Goal: Task Accomplishment & Management: Manage account settings

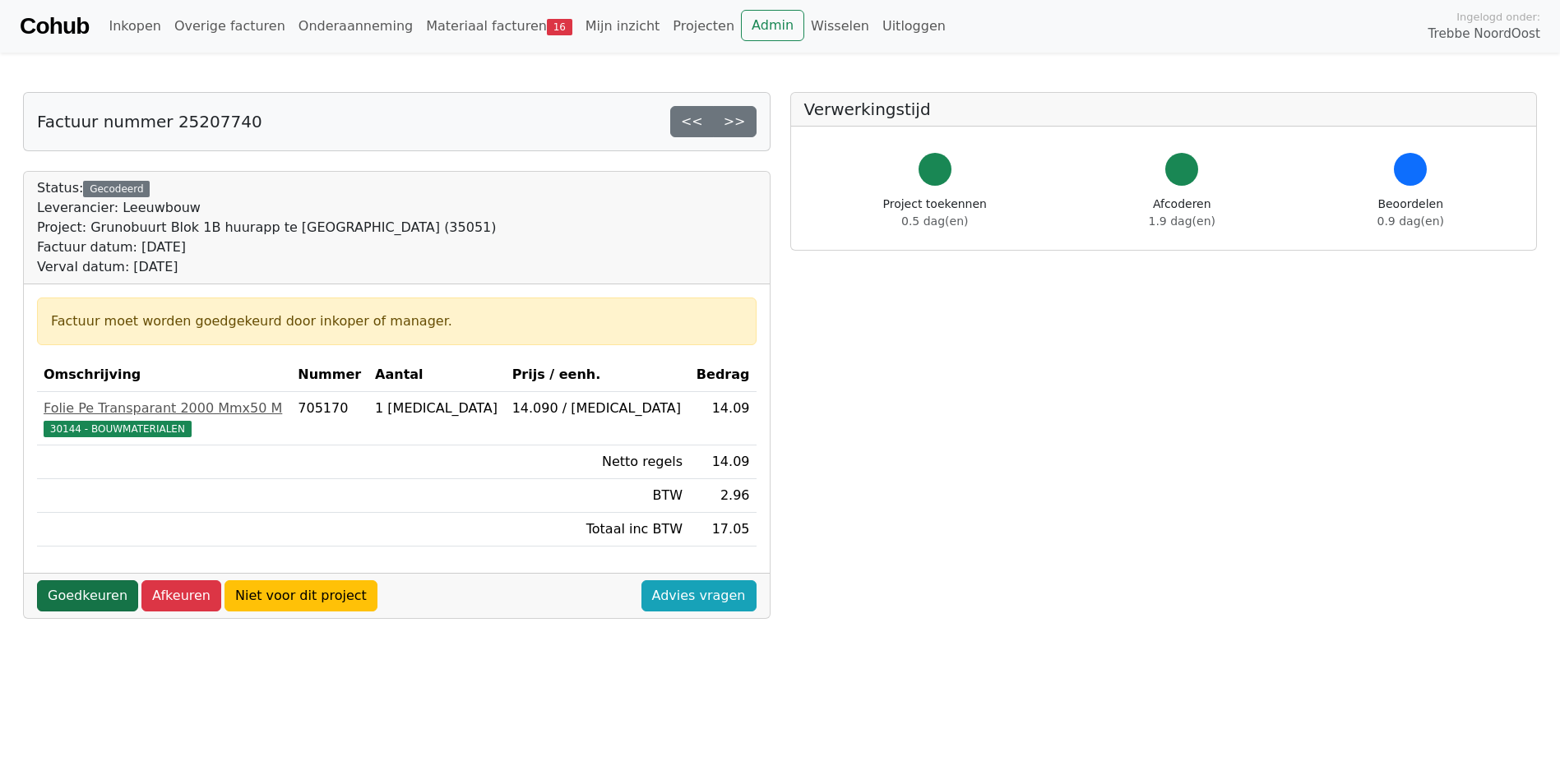
click at [75, 597] on link "Goedkeuren" at bounding box center [88, 596] width 102 height 31
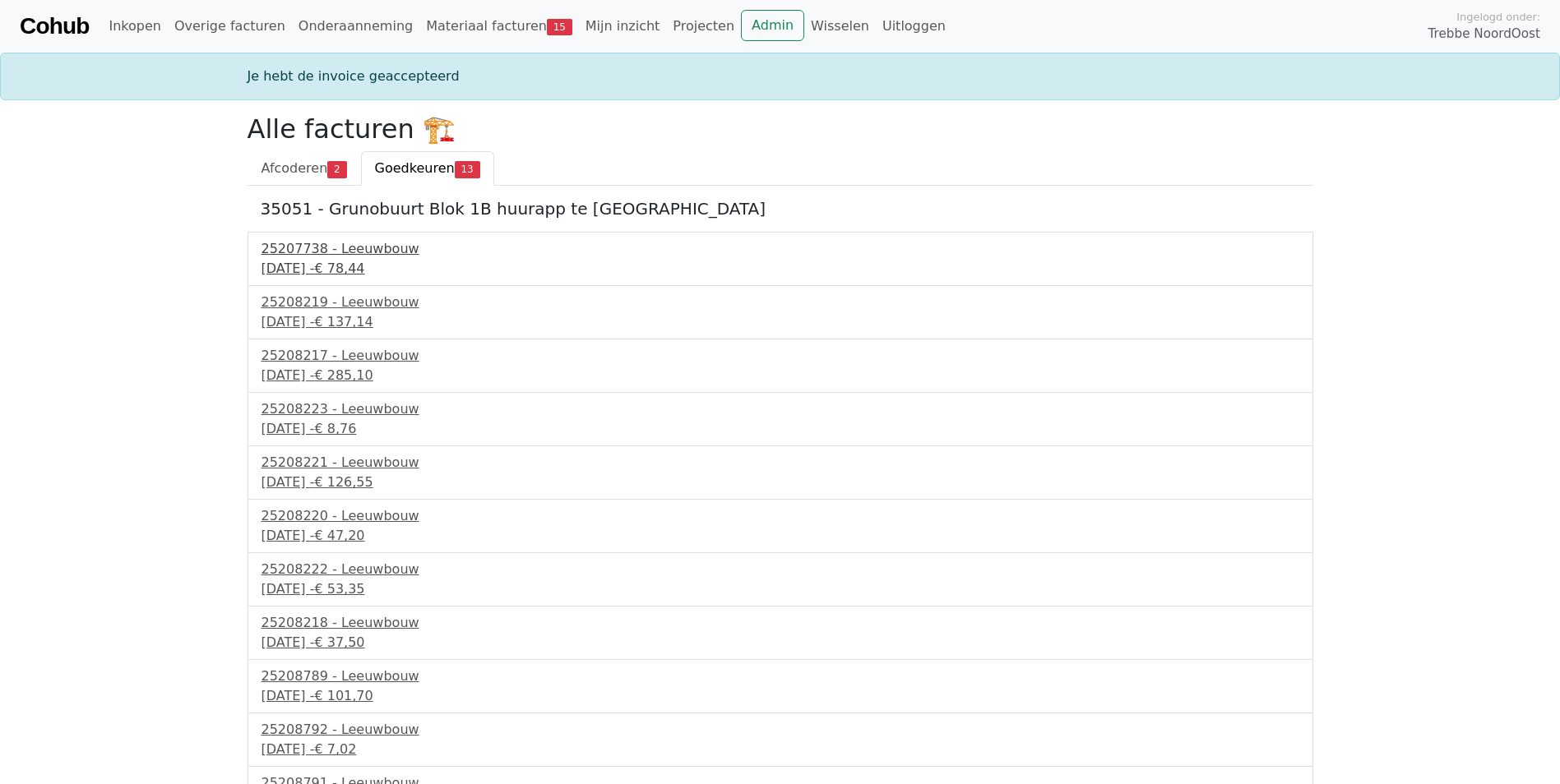
click at [346, 262] on div "1 september 2025 - € 78,44" at bounding box center [780, 268] width 1037 height 20
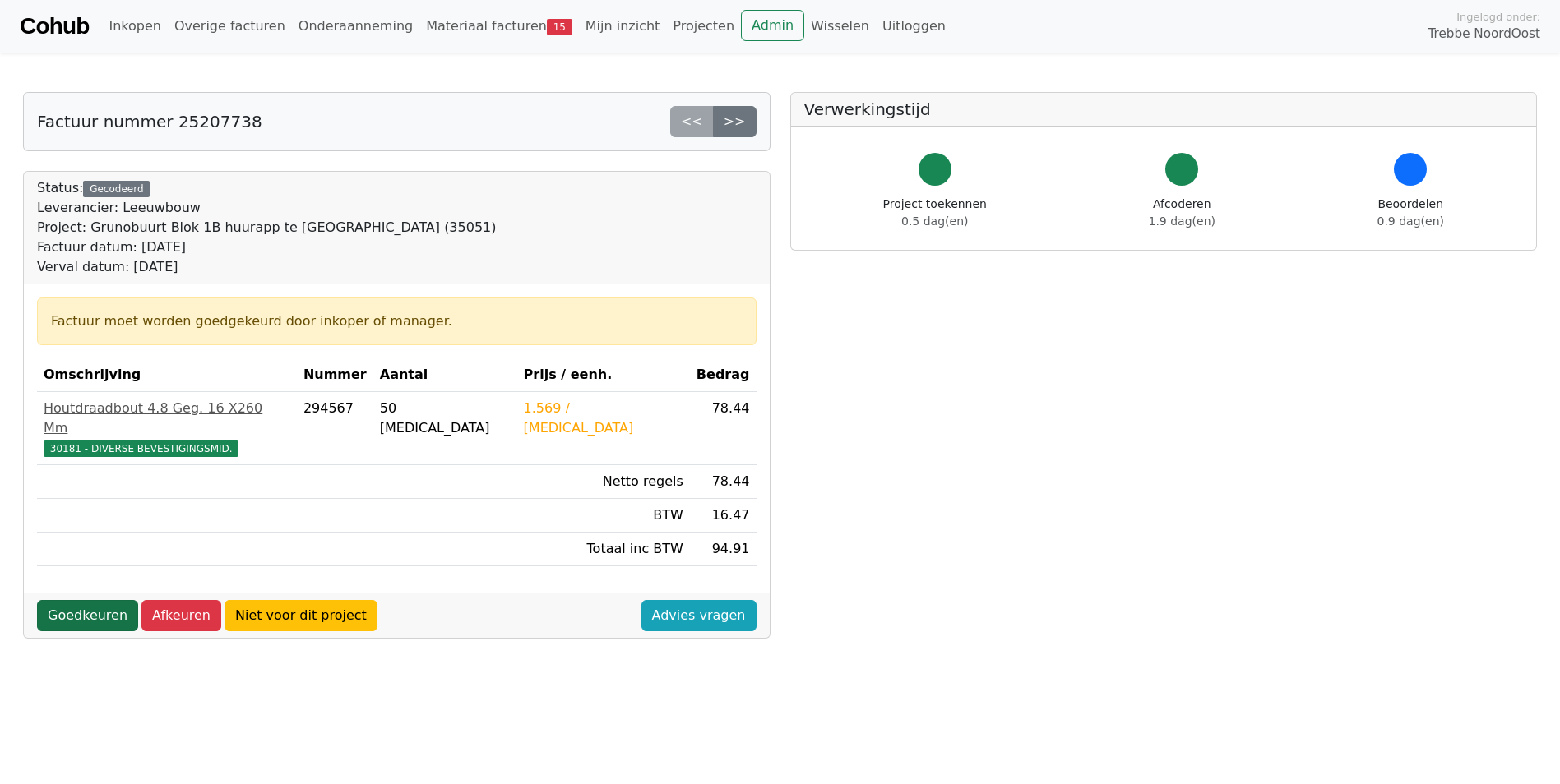
click at [72, 599] on link "Goedkeuren" at bounding box center [88, 615] width 102 height 31
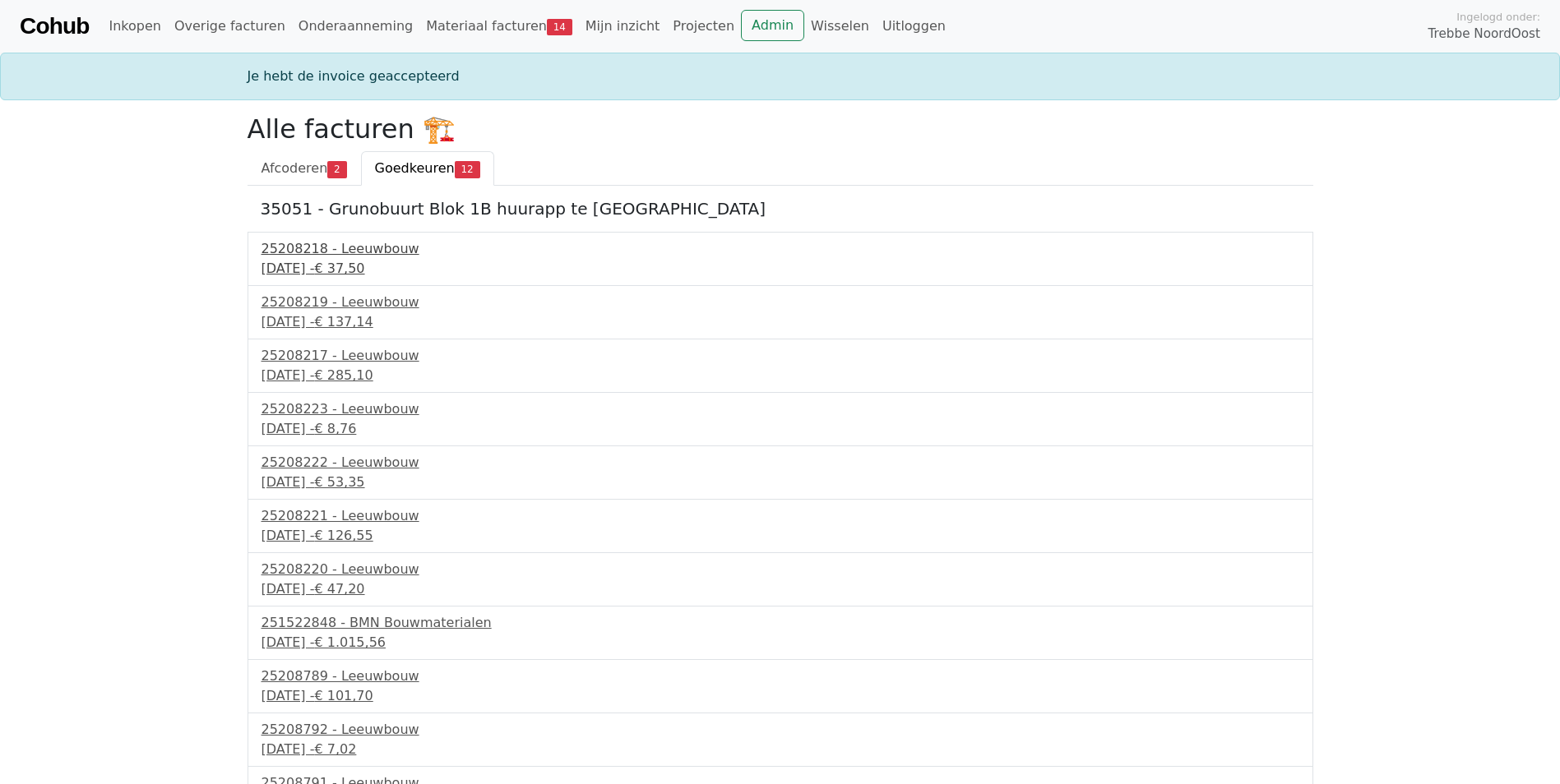
click at [319, 268] on div "2 september 2025 - € 37,50" at bounding box center [780, 268] width 1037 height 20
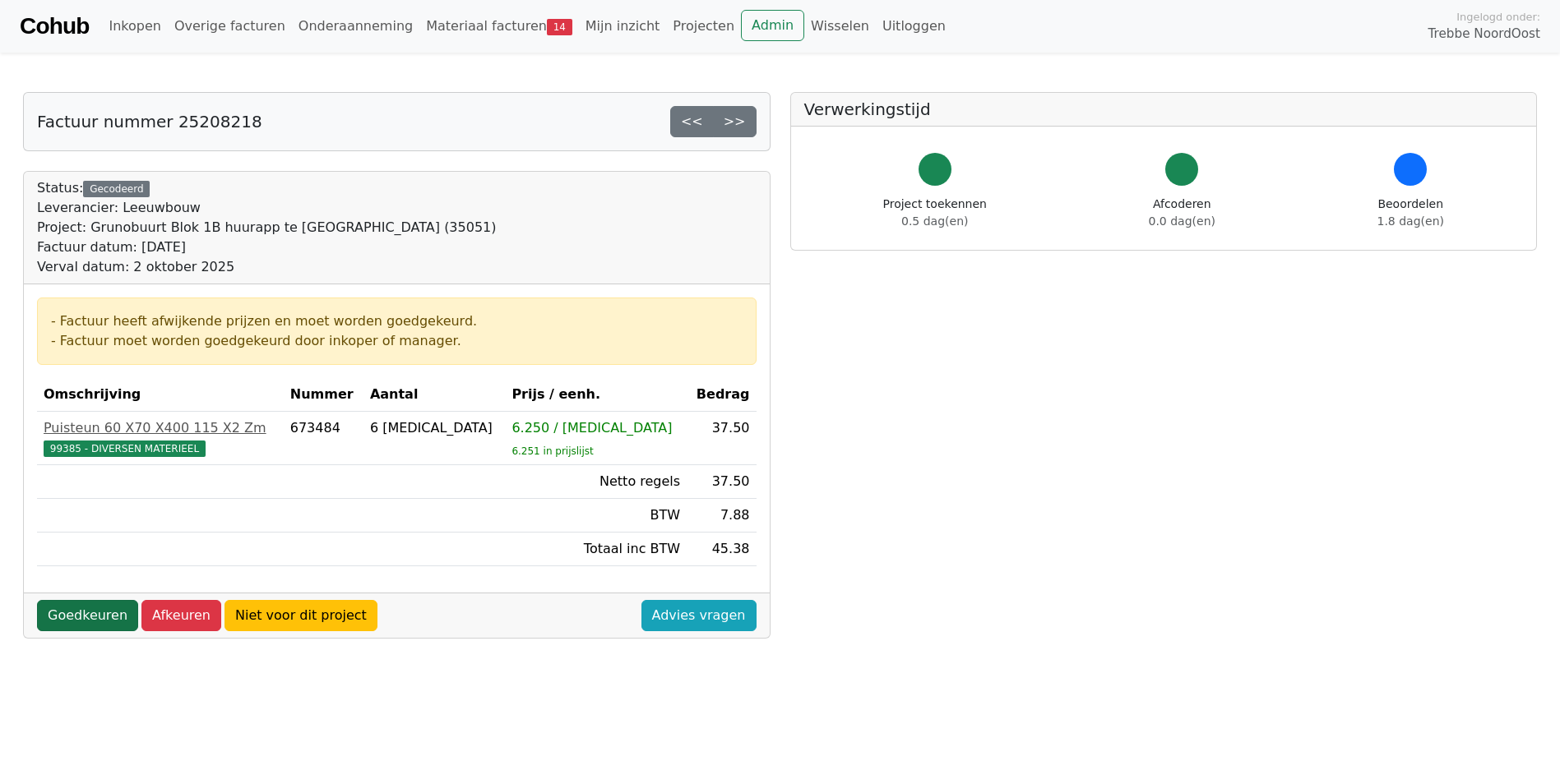
click at [96, 609] on link "Goedkeuren" at bounding box center [88, 615] width 102 height 31
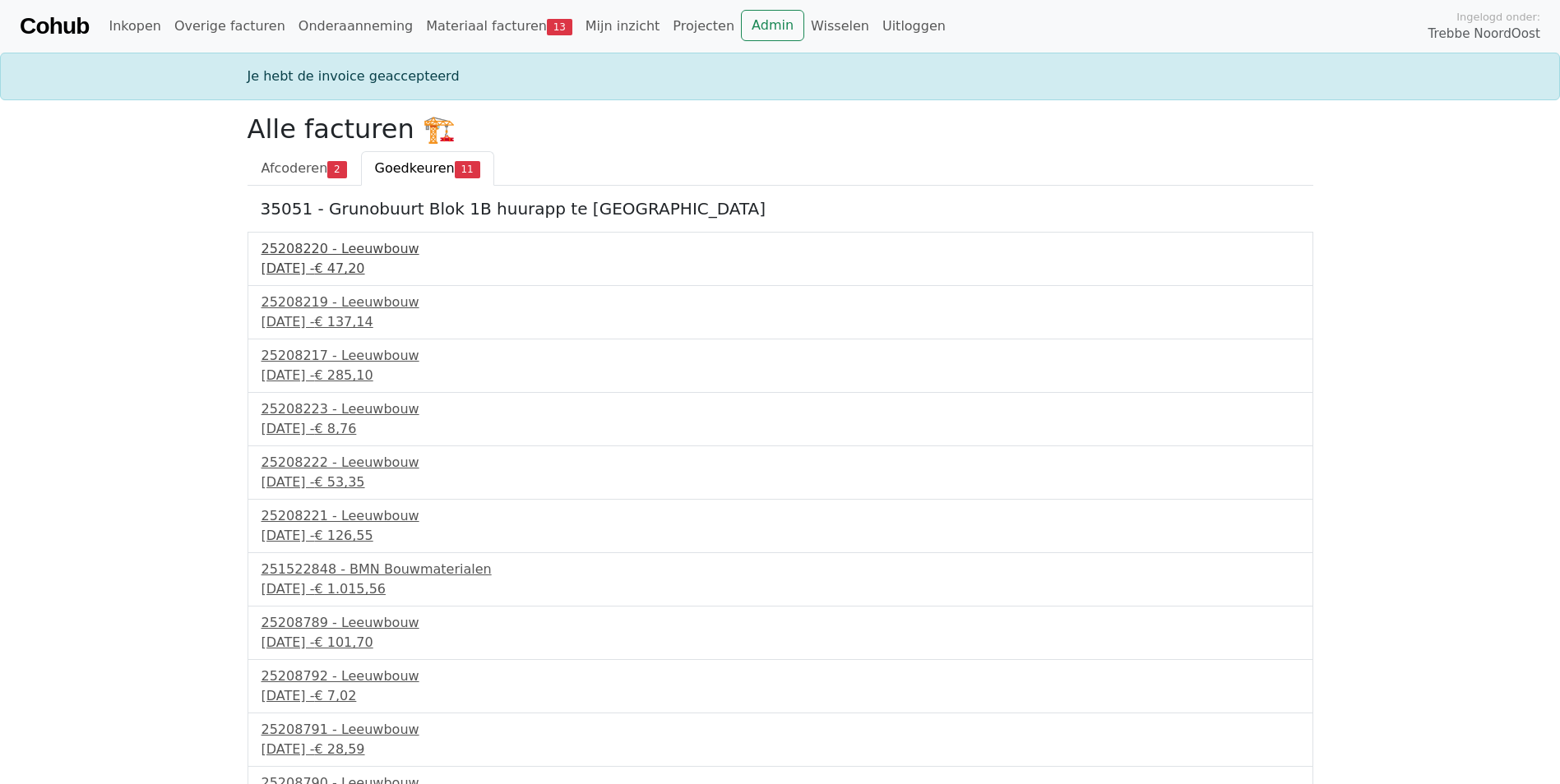
click at [335, 260] on div "2 september 2025 - € 47,20" at bounding box center [780, 268] width 1037 height 20
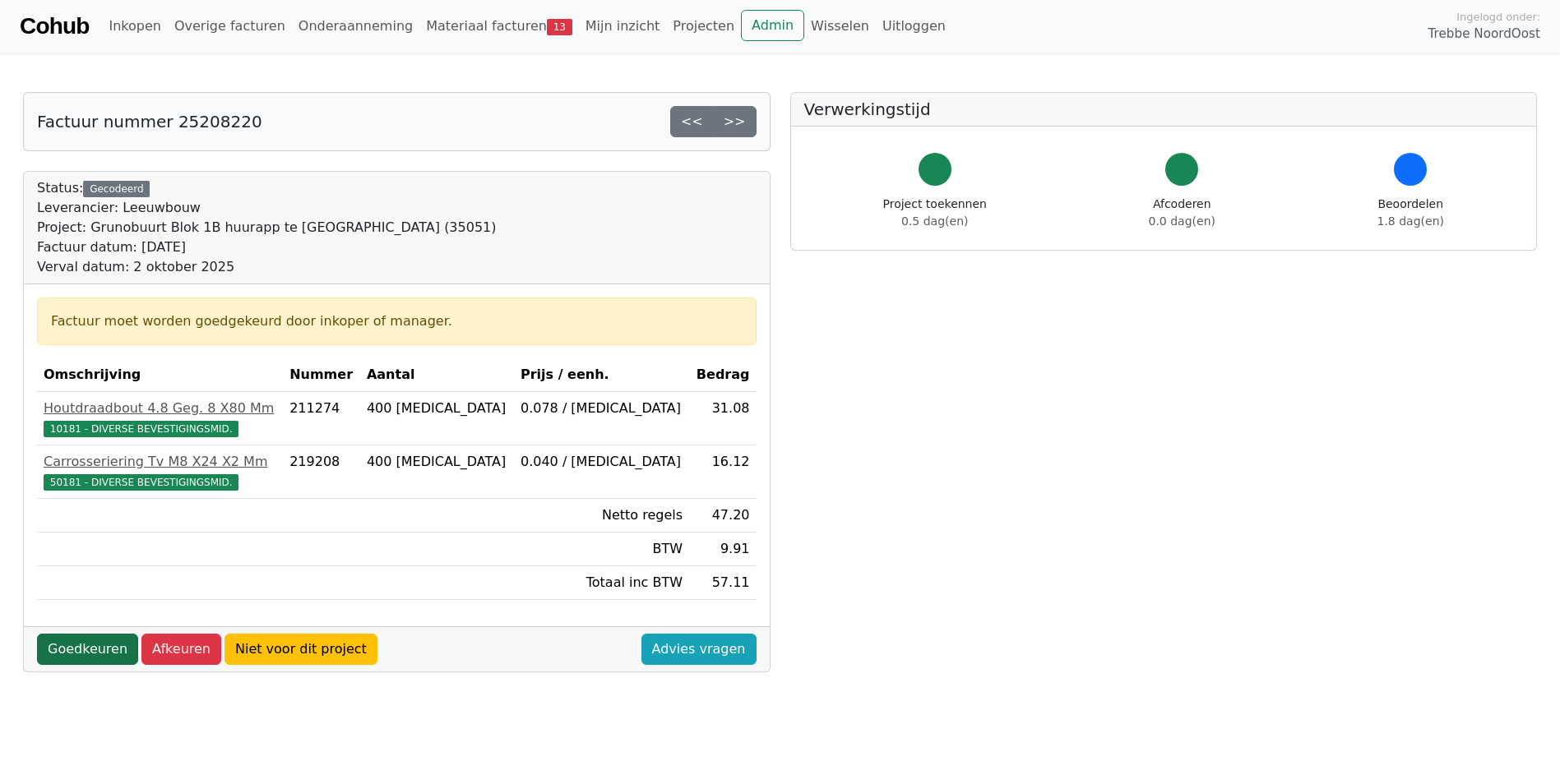
click at [91, 646] on link "Goedkeuren" at bounding box center [88, 649] width 102 height 31
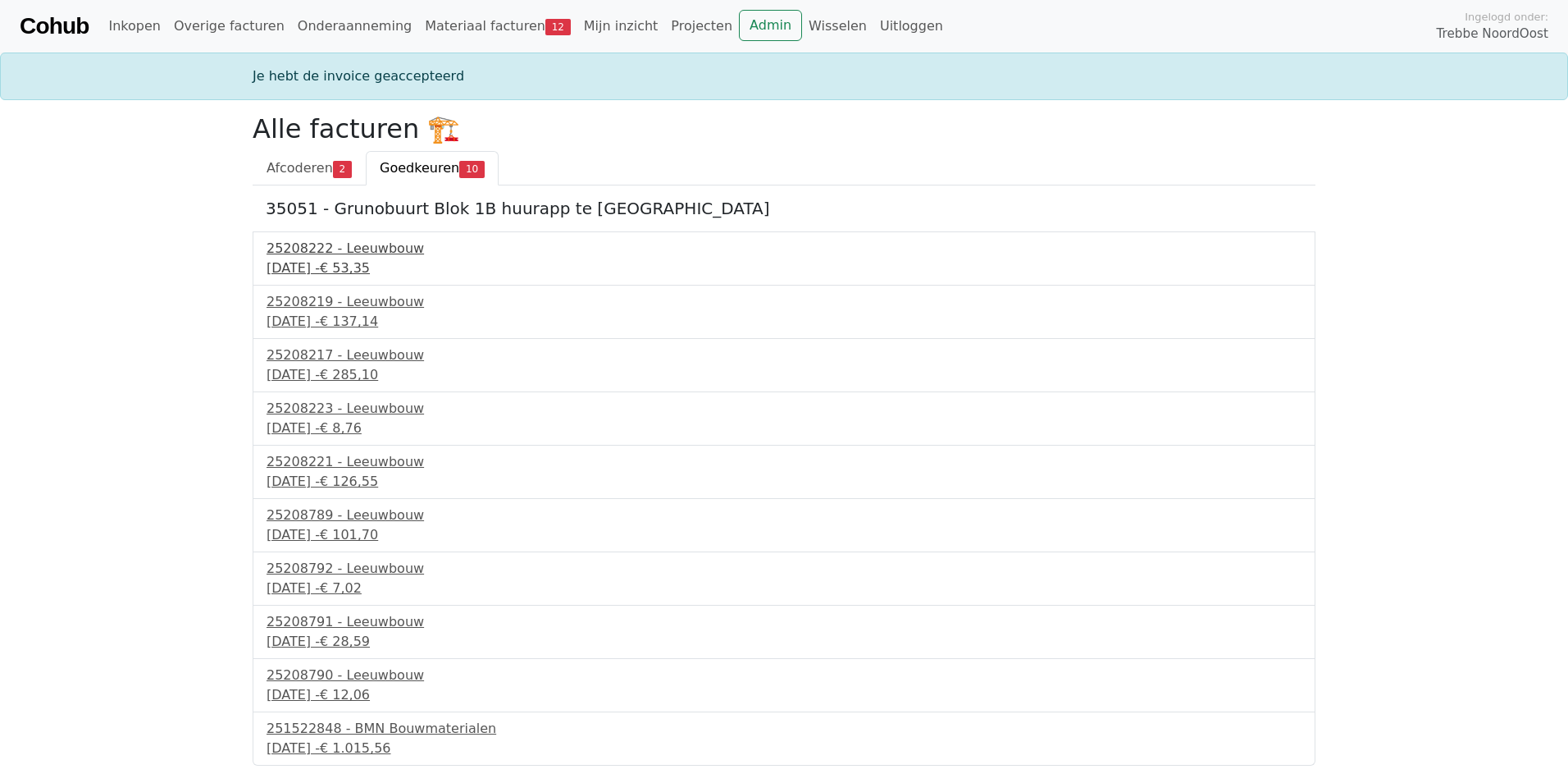
click at [375, 254] on div "25208222 - Leeuwbouw" at bounding box center [784, 249] width 1035 height 20
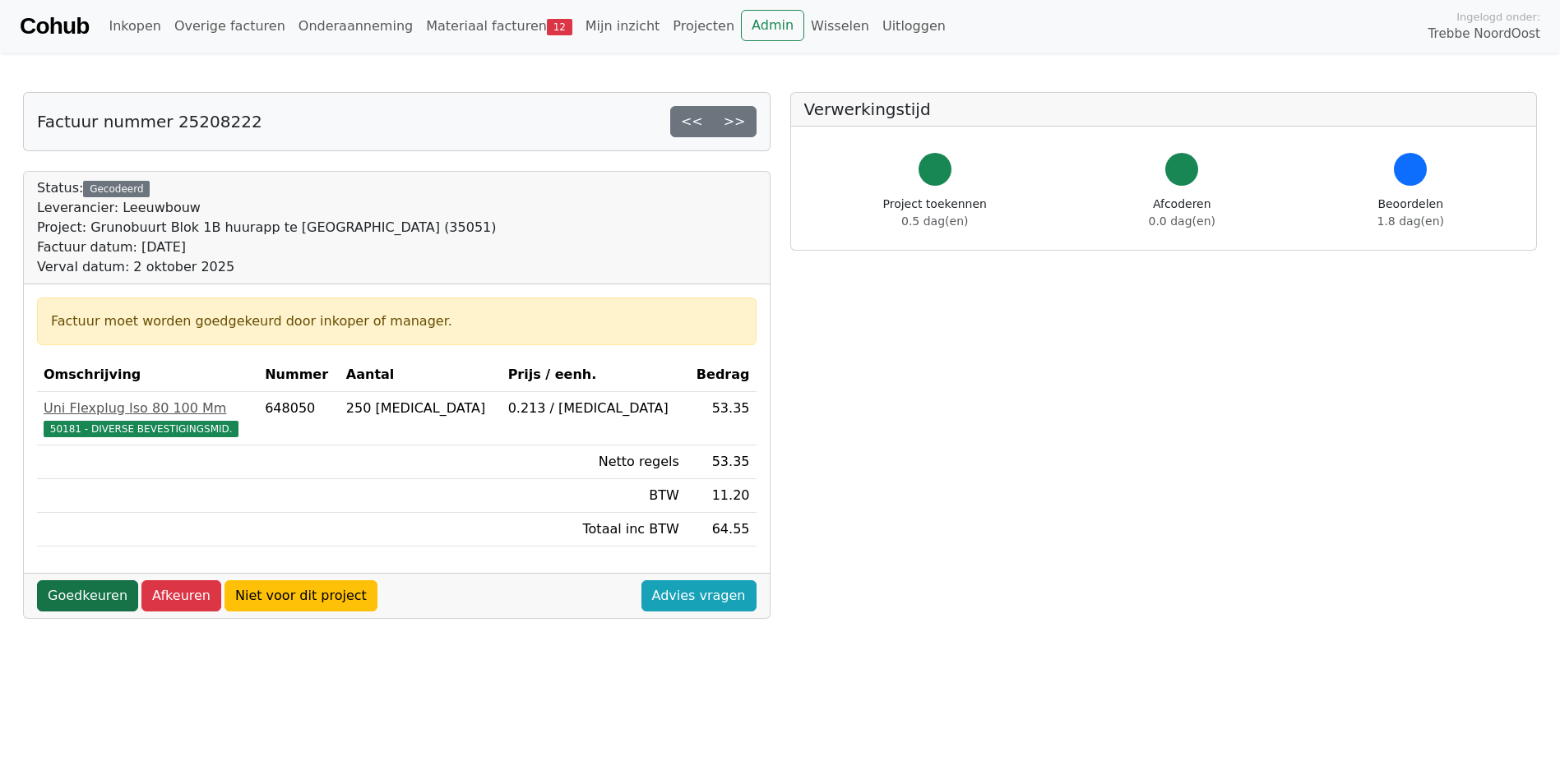
click at [79, 595] on link "Goedkeuren" at bounding box center [88, 596] width 102 height 31
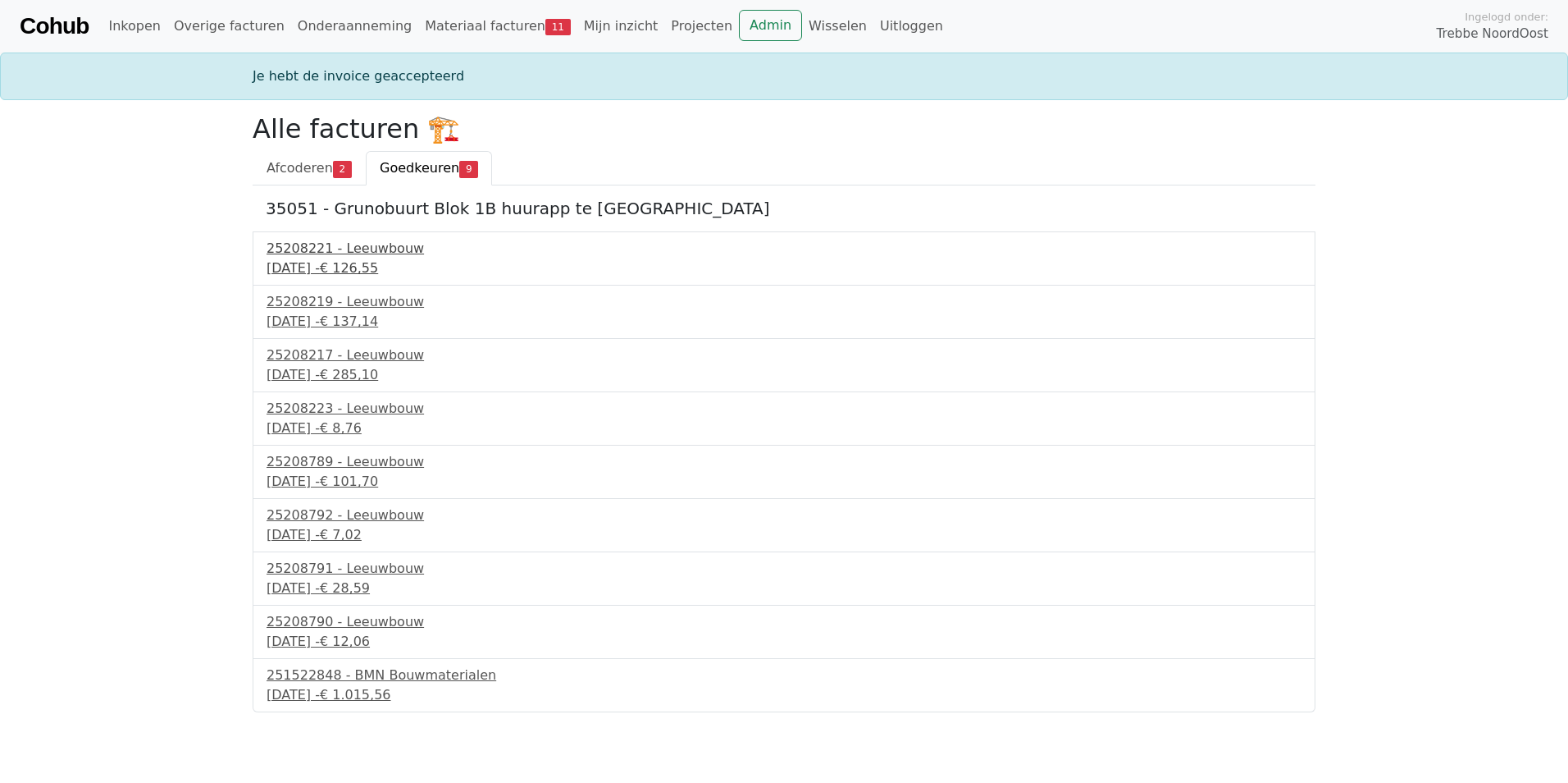
click at [362, 258] on div "2 september 2025 - € 126,55" at bounding box center [784, 268] width 1035 height 20
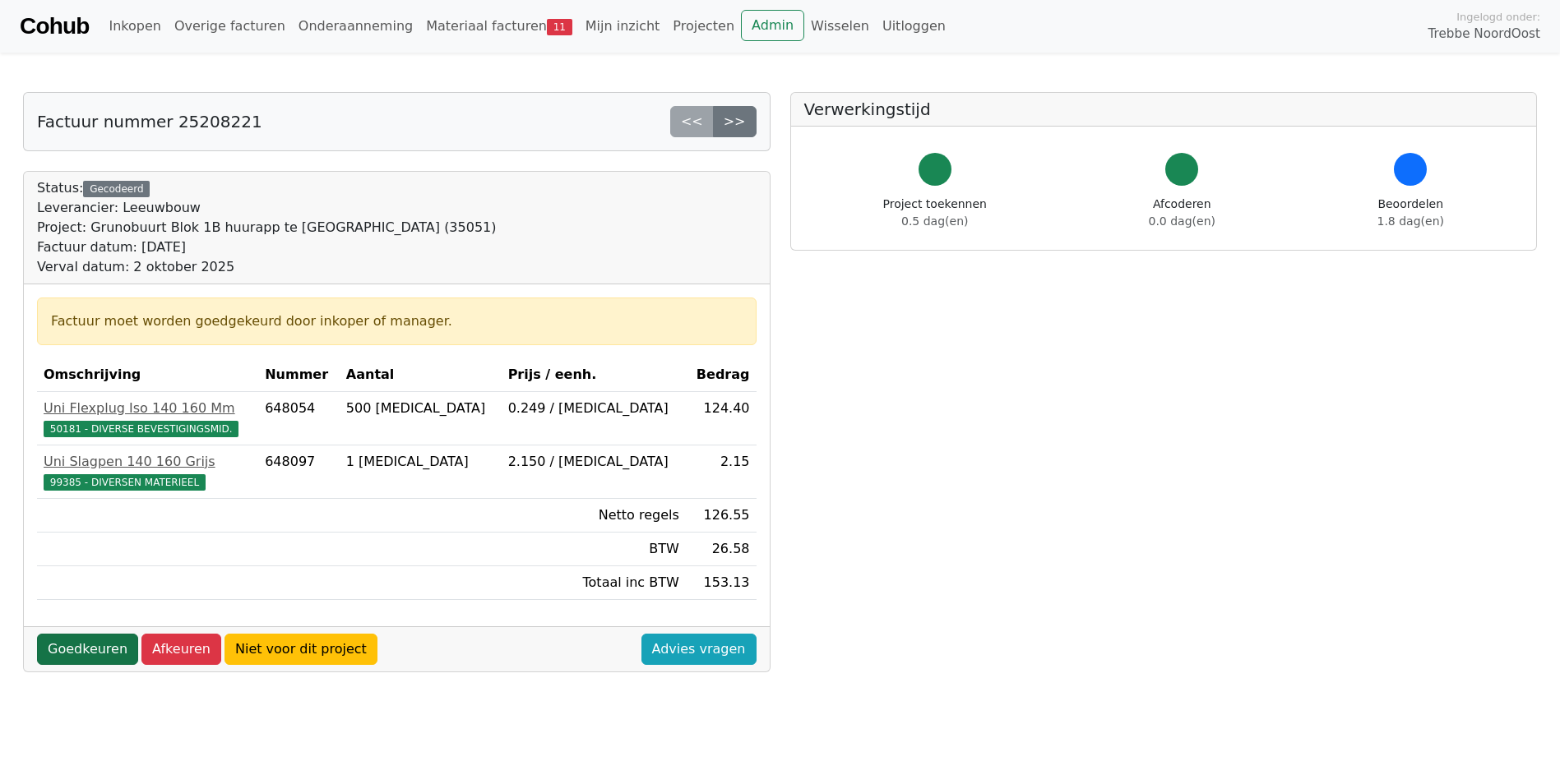
click at [64, 645] on link "Goedkeuren" at bounding box center [88, 649] width 102 height 31
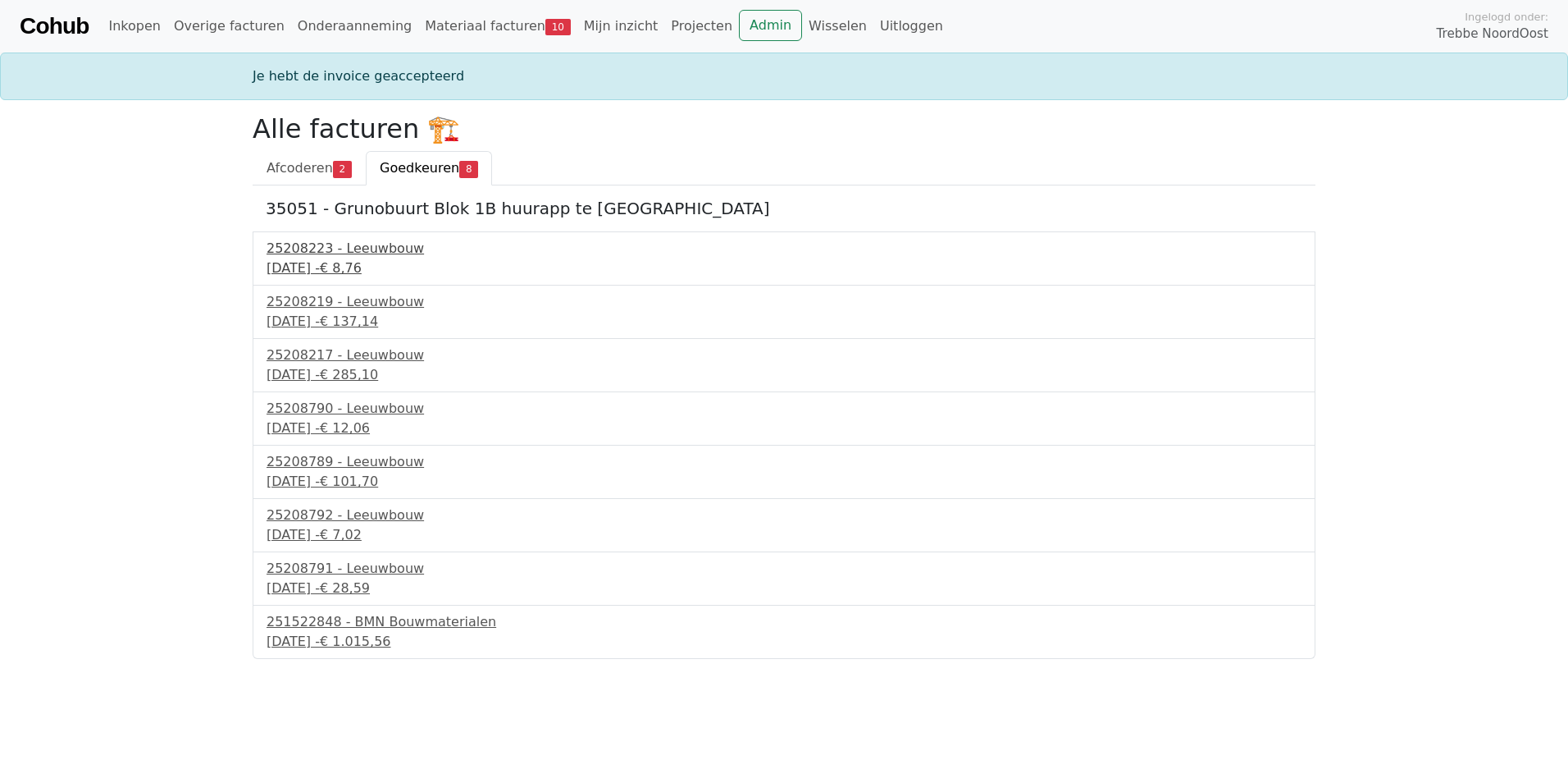
click at [354, 249] on div "25208223 - Leeuwbouw" at bounding box center [784, 249] width 1035 height 20
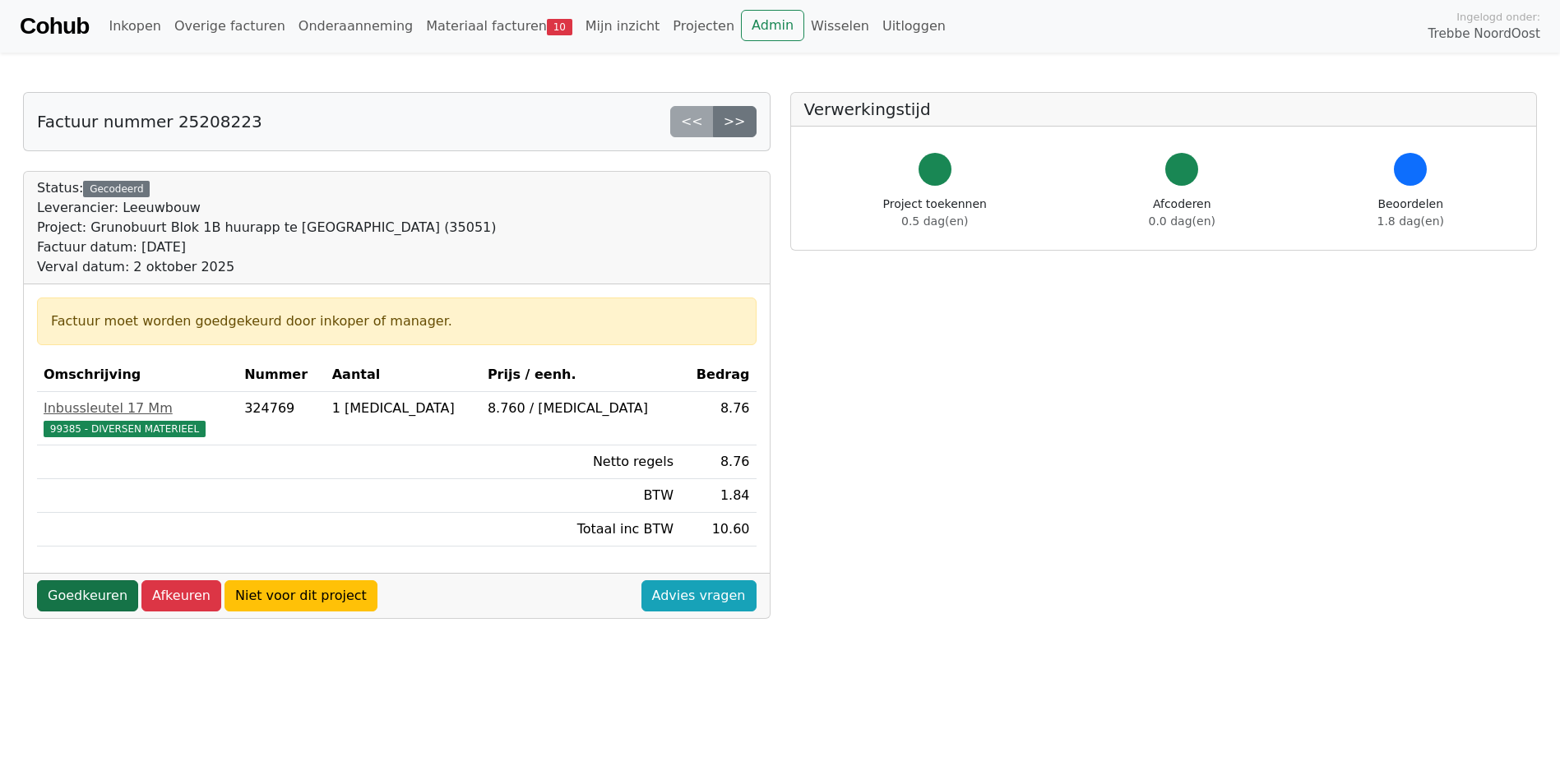
drag, startPoint x: 64, startPoint y: 599, endPoint x: 74, endPoint y: 595, distance: 10.8
click at [65, 599] on link "Goedkeuren" at bounding box center [88, 596] width 102 height 31
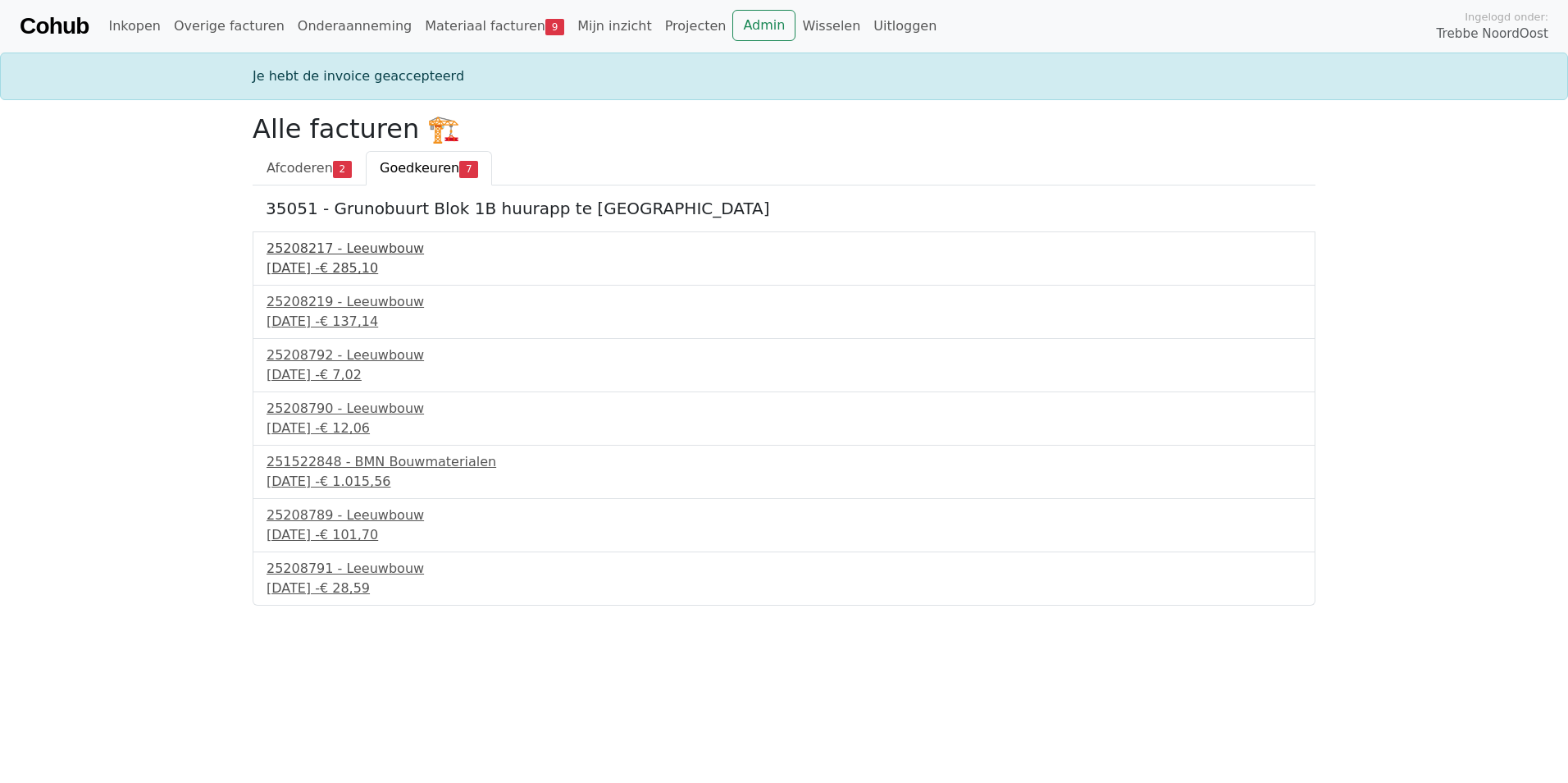
click at [316, 256] on div "25208217 - Leeuwbouw" at bounding box center [784, 249] width 1035 height 20
